Goal: Find specific page/section: Find specific page/section

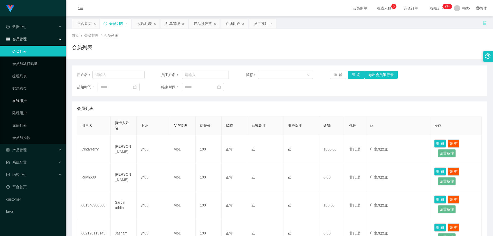
click at [26, 102] on link "在线用户" at bounding box center [36, 101] width 49 height 10
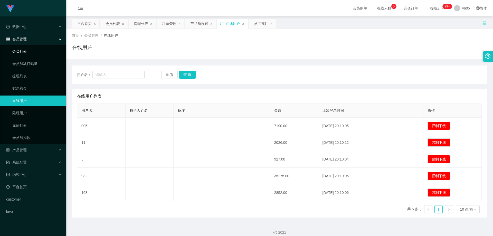
click at [34, 53] on link "会员列表" at bounding box center [36, 51] width 49 height 10
